Goal: Information Seeking & Learning: Understand process/instructions

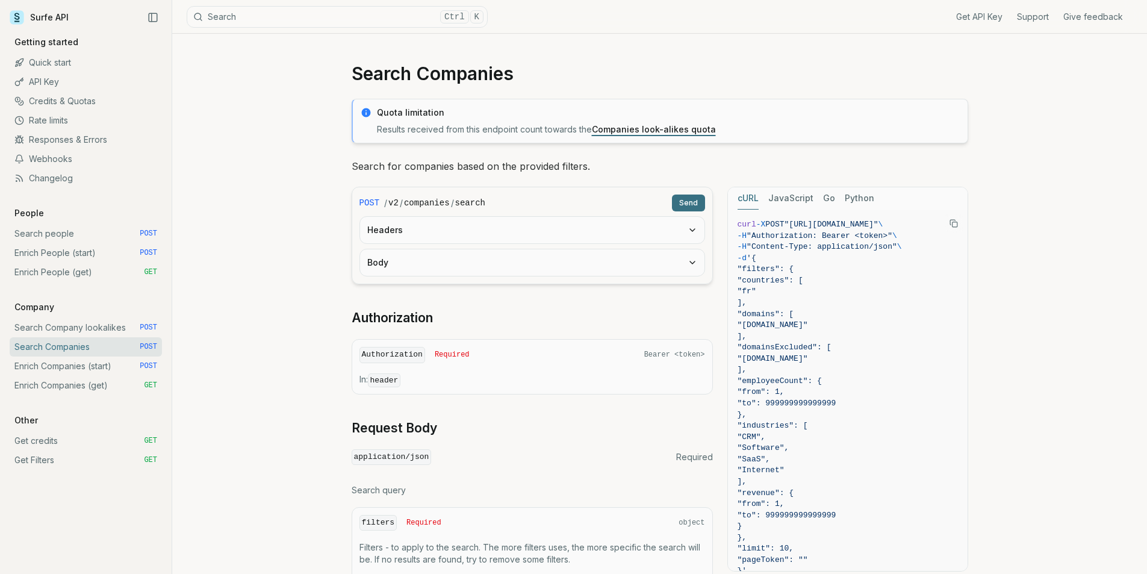
click at [48, 226] on link "Search people POST" at bounding box center [86, 233] width 152 height 19
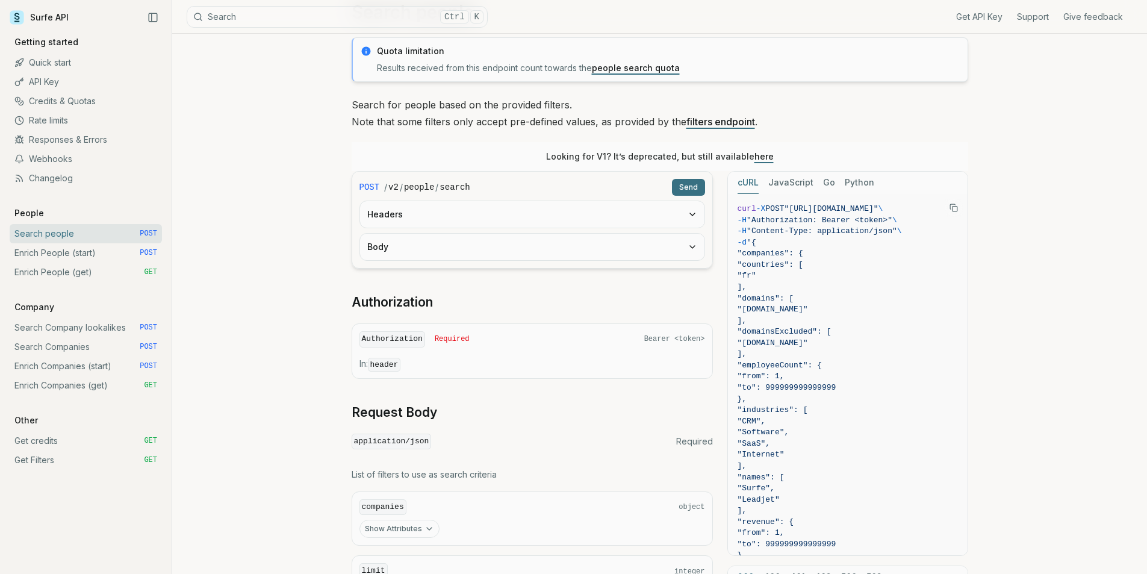
scroll to position [60, 0]
click at [757, 155] on link "here" at bounding box center [763, 157] width 19 height 10
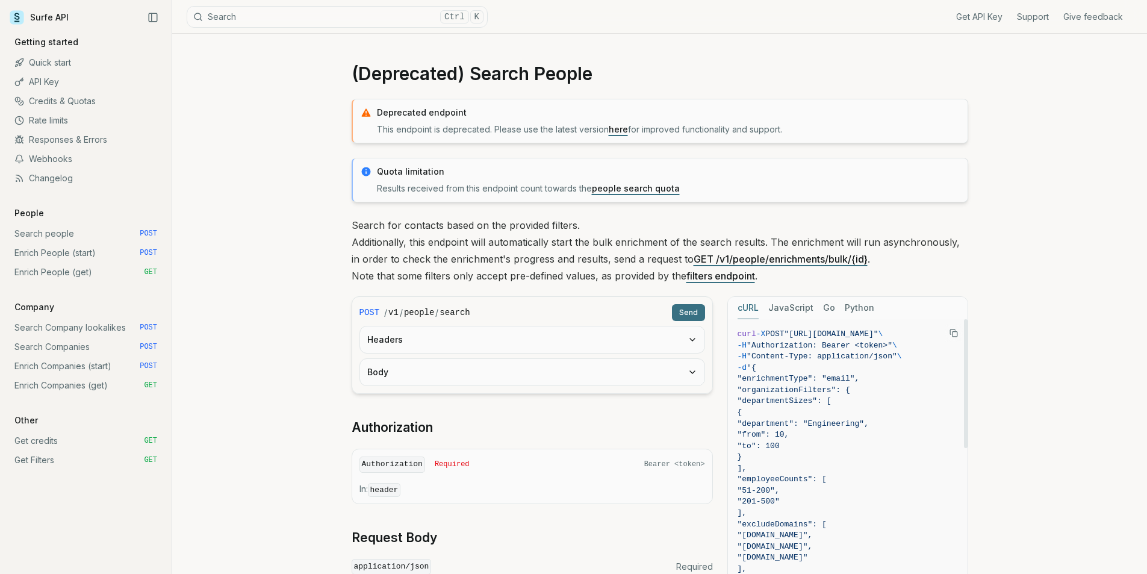
click at [828, 343] on span ""Authorization: Bearer <token>"" at bounding box center [819, 345] width 146 height 9
click at [957, 330] on icon "Copy Text" at bounding box center [953, 333] width 8 height 8
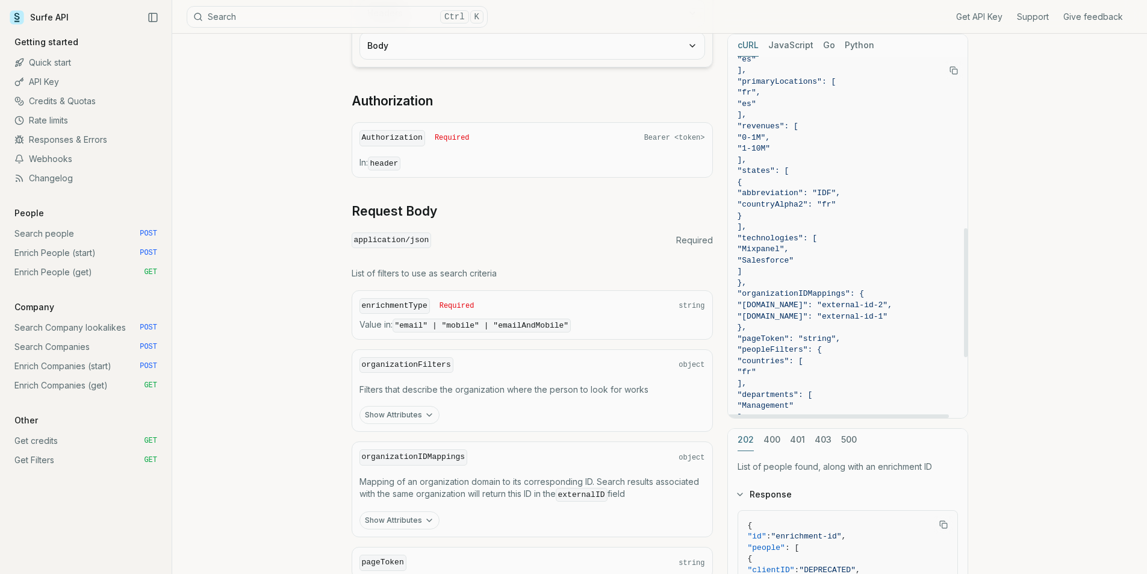
scroll to position [361, 0]
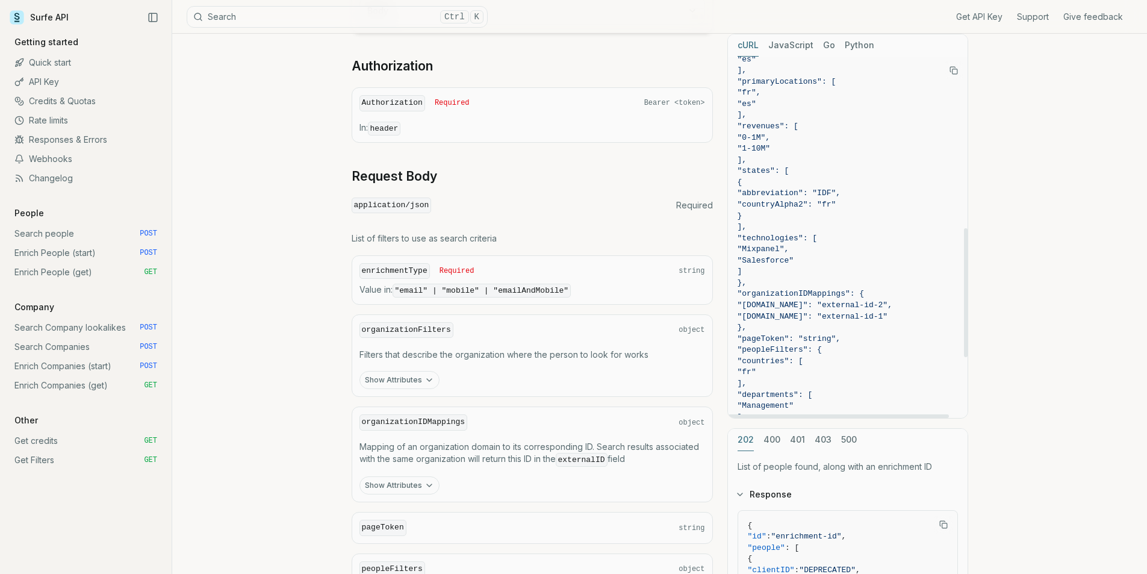
click at [857, 333] on span ""pageToken": "string"," at bounding box center [847, 338] width 220 height 11
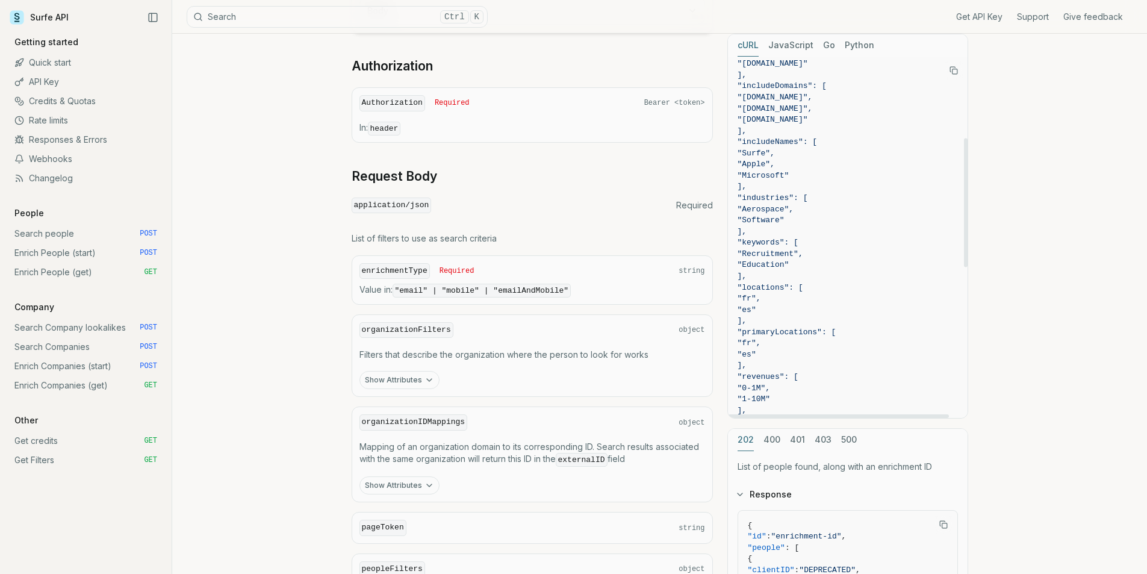
scroll to position [0, 0]
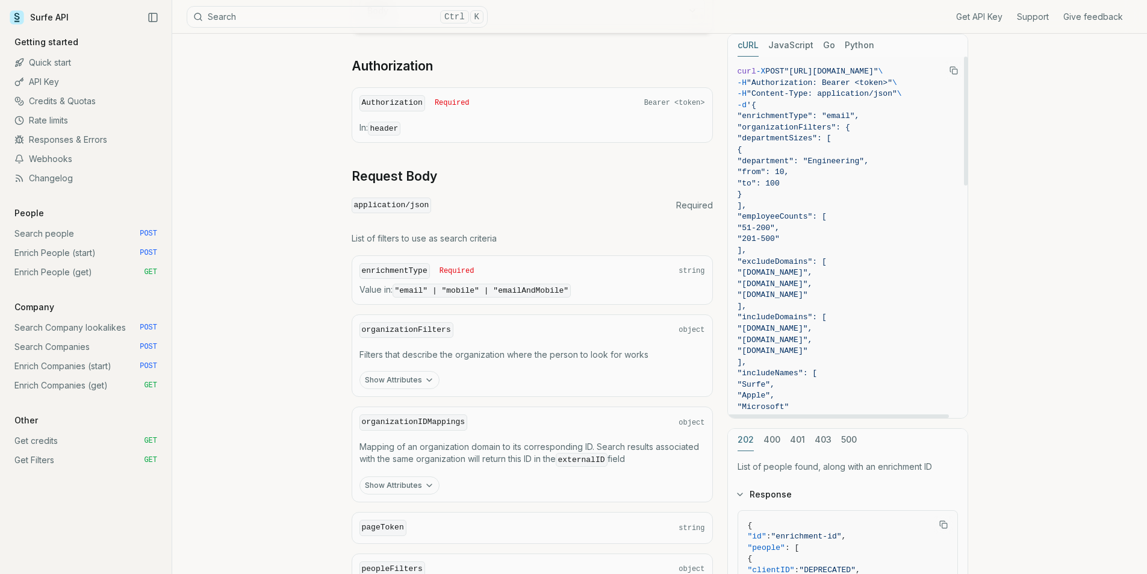
drag, startPoint x: 772, startPoint y: 403, endPoint x: 761, endPoint y: 102, distance: 301.2
click at [761, 102] on code "curl -X POST "[URL][DOMAIN_NAME]" \ -H "Authorization: Bearer <token>" \ -H "Co…" at bounding box center [847, 563] width 220 height 994
copy code "{ "enrichmentType": "email", "organizationFilters": { "departmentSizes": [ { "d…"
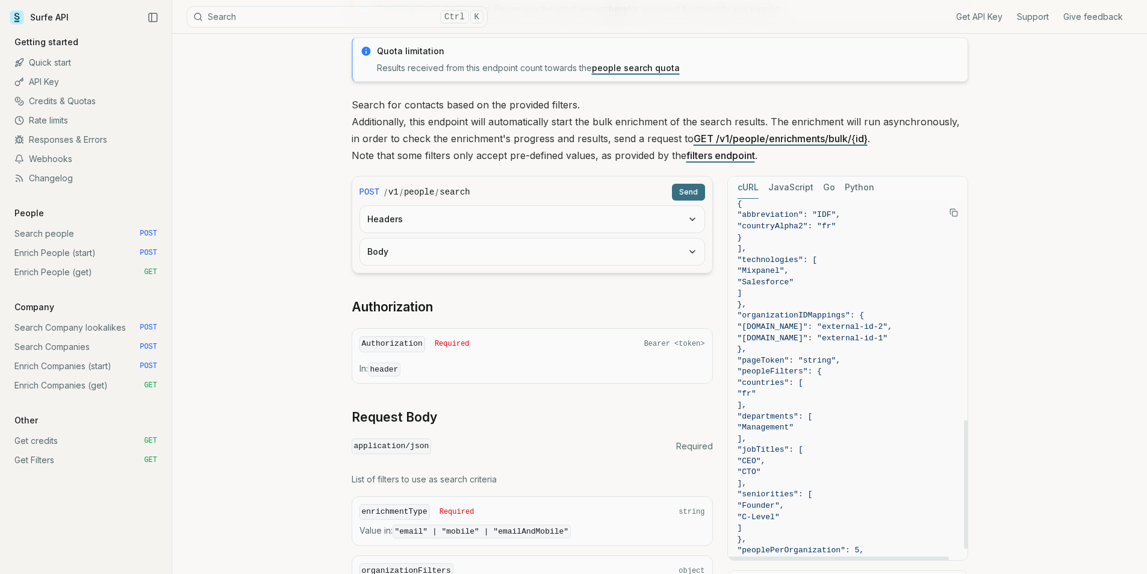
scroll to position [652, 0]
